Goal: Use online tool/utility: Utilize a website feature to perform a specific function

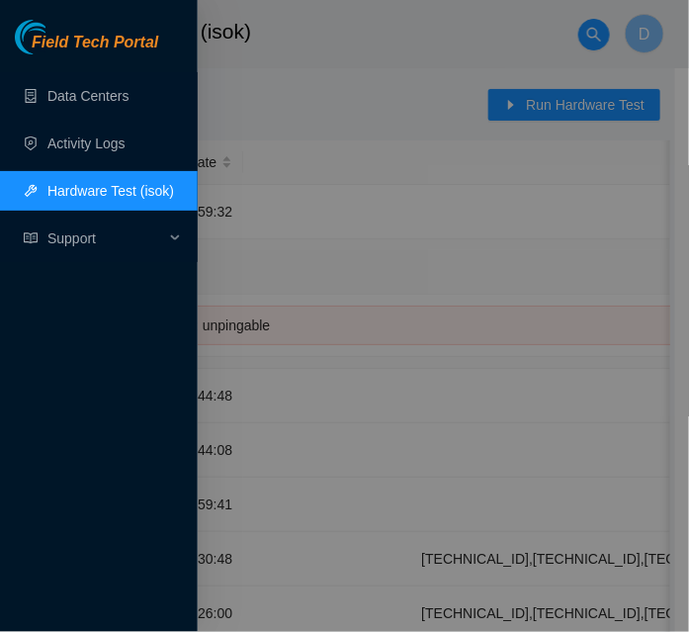
click at [156, 189] on link "Hardware Test (isok)" at bounding box center [110, 191] width 127 height 16
click at [571, 108] on div at bounding box center [344, 316] width 689 height 632
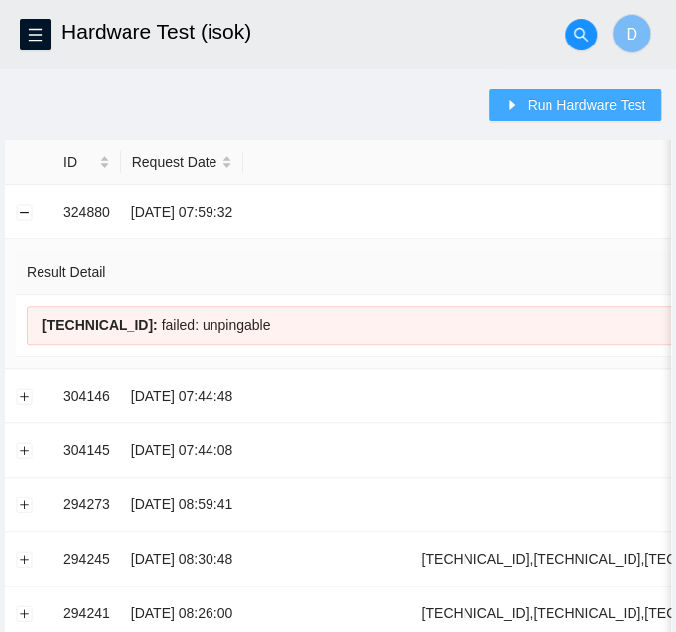
click at [571, 108] on span "Run Hardware Test" at bounding box center [586, 105] width 119 height 22
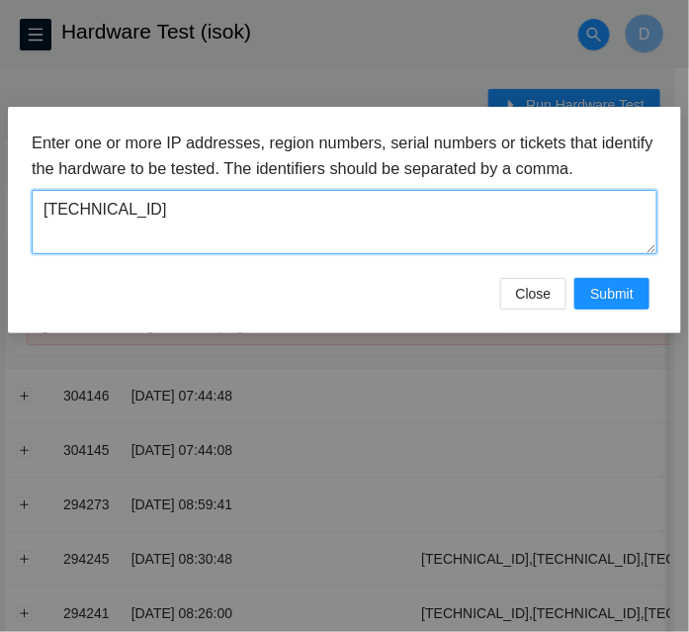
click at [419, 214] on textarea "[TECHNICAL_ID]" at bounding box center [345, 222] width 626 height 64
paste textarea ",[TECHNICAL_ID],[TECHNICAL_ID],[TECHNICAL_ID],[TECHNICAL_ID],[TECHNICAL_ID],[TE…"
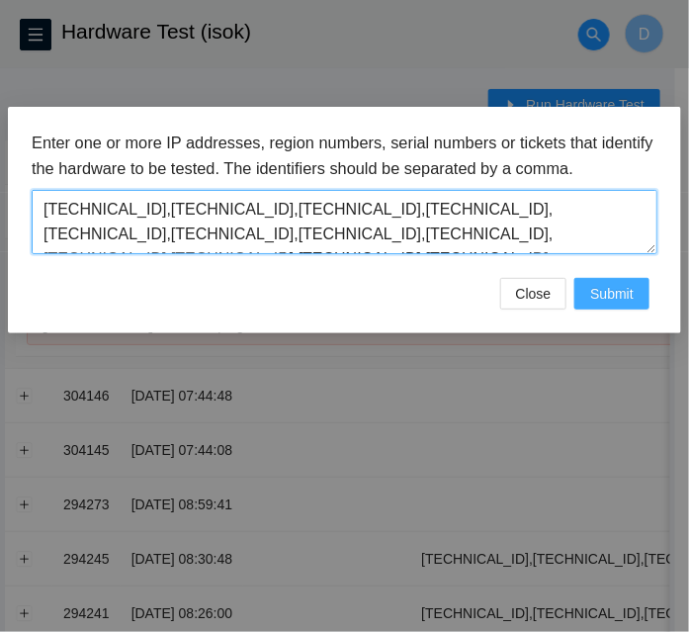
type textarea "[TECHNICAL_ID],[TECHNICAL_ID],[TECHNICAL_ID],[TECHNICAL_ID],[TECHNICAL_ID],[TEC…"
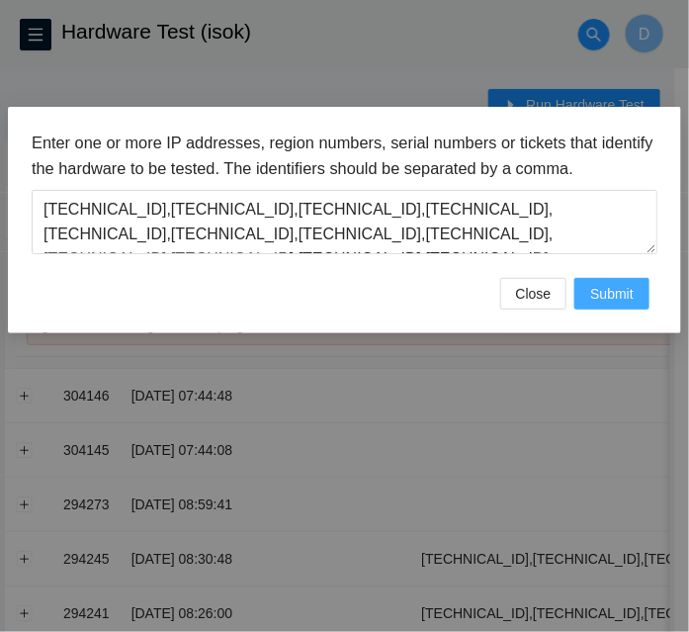
click at [620, 295] on span "Submit" at bounding box center [612, 294] width 44 height 22
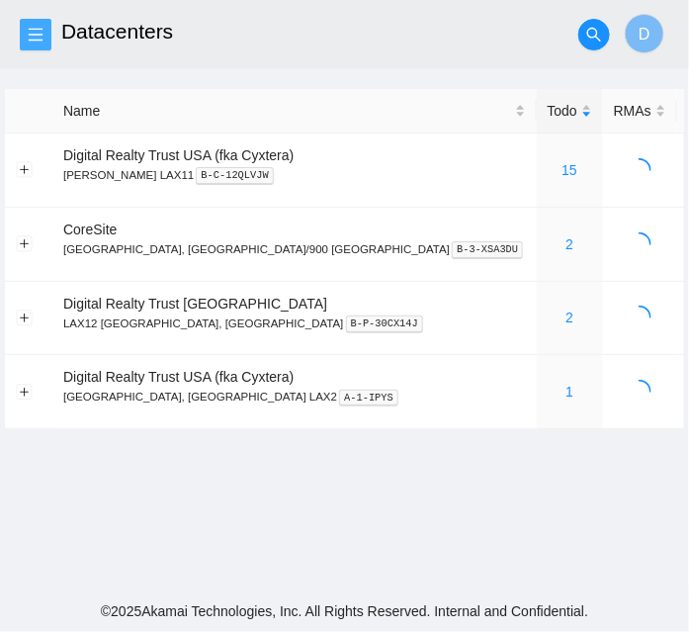
click at [37, 34] on icon "menu" at bounding box center [36, 35] width 16 height 16
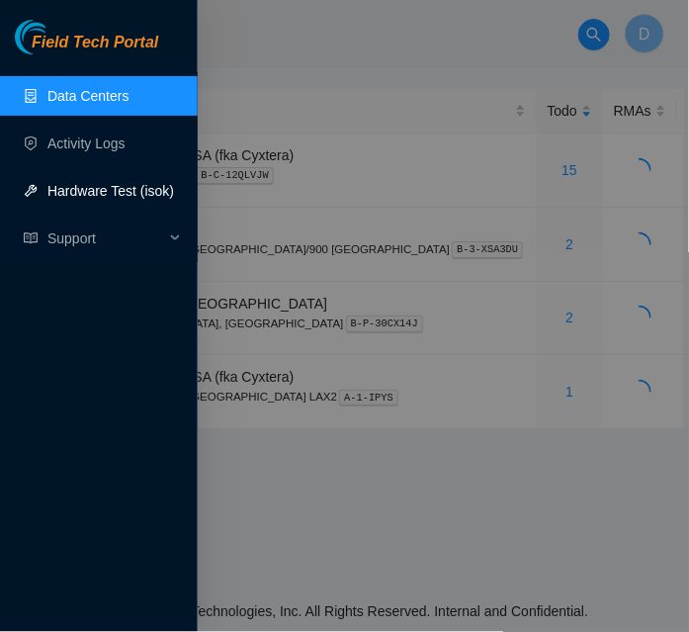
click at [95, 195] on link "Hardware Test (isok)" at bounding box center [110, 191] width 127 height 16
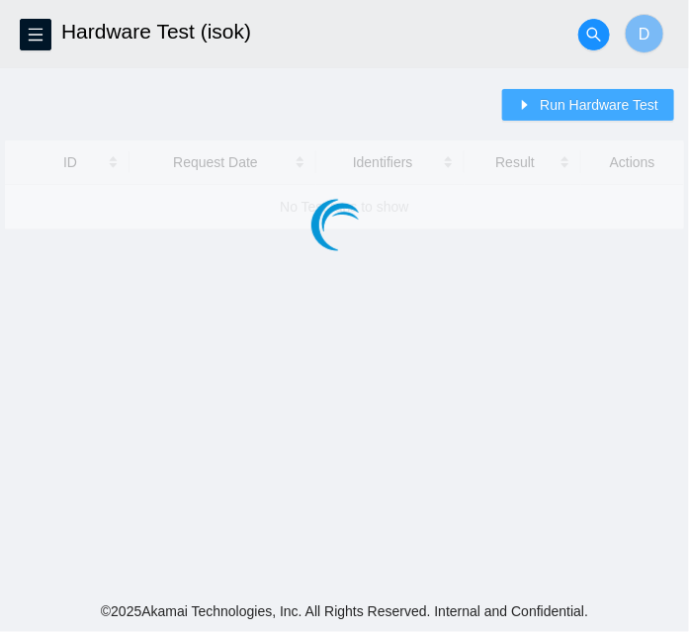
click at [595, 108] on span "Run Hardware Test" at bounding box center [599, 105] width 119 height 22
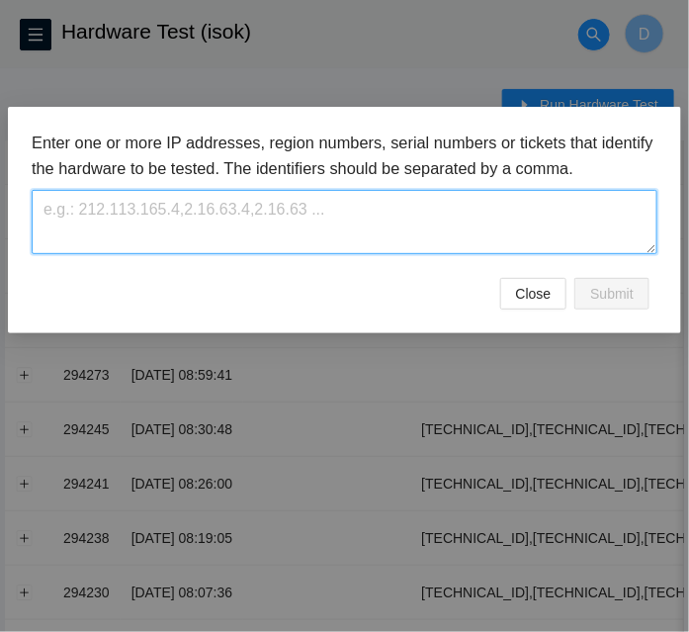
click at [392, 215] on textarea at bounding box center [345, 222] width 626 height 64
paste textarea "[TECHNICAL_ID],[TECHNICAL_ID],[TECHNICAL_ID],[TECHNICAL_ID],[TECHNICAL_ID],[TEC…"
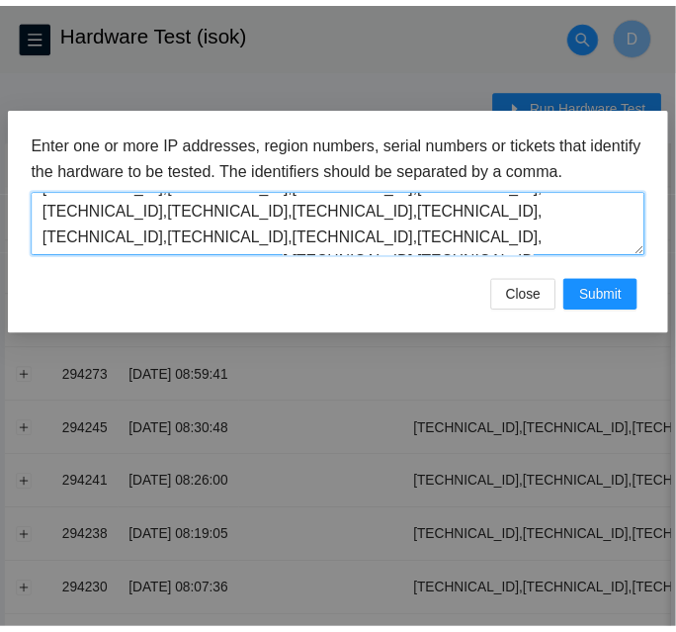
scroll to position [199, 0]
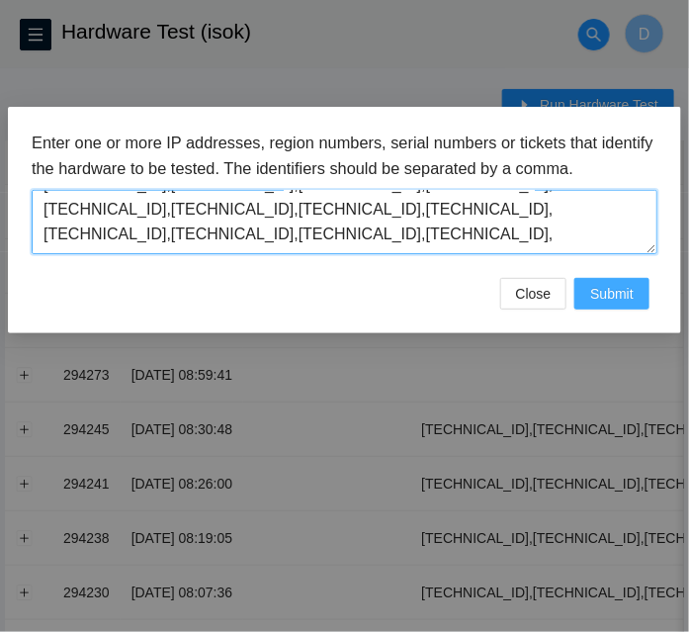
type textarea "[TECHNICAL_ID],[TECHNICAL_ID],[TECHNICAL_ID],[TECHNICAL_ID],[TECHNICAL_ID],[TEC…"
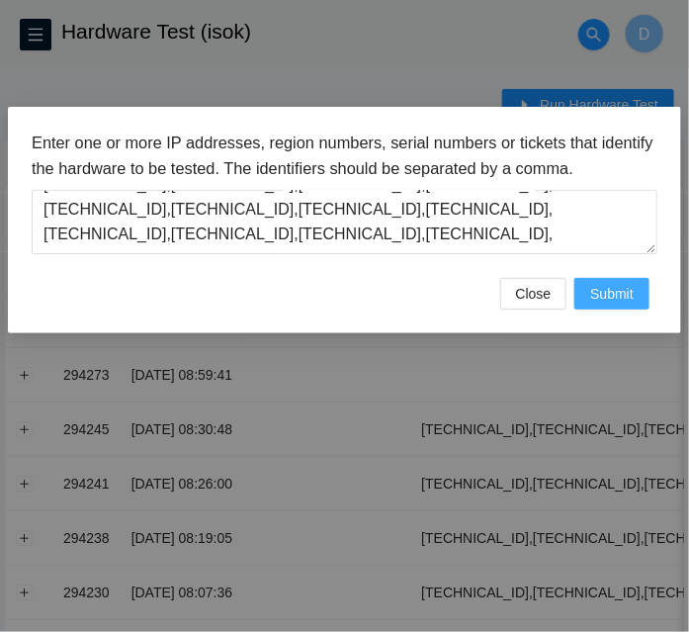
click at [619, 292] on span "Submit" at bounding box center [612, 294] width 44 height 22
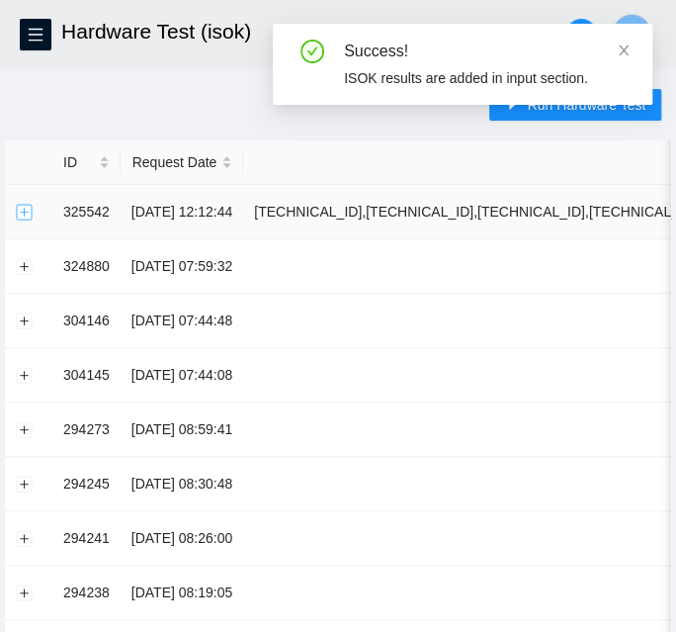
click at [24, 215] on button "Expand row" at bounding box center [25, 212] width 16 height 16
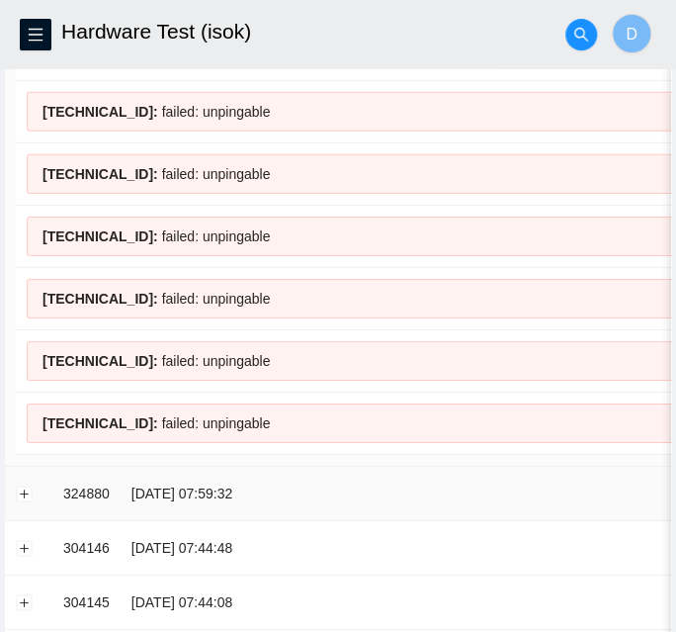
scroll to position [3327, 0]
